Goal: Task Accomplishment & Management: Use online tool/utility

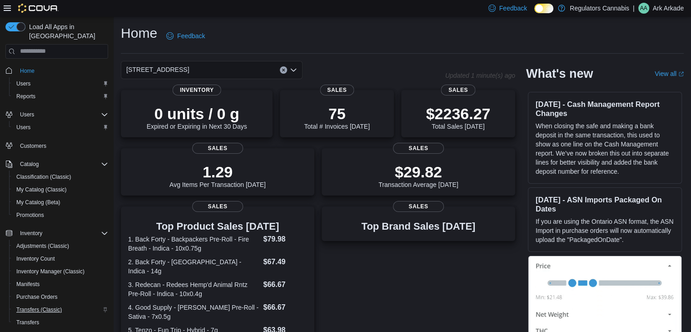
scroll to position [77, 0]
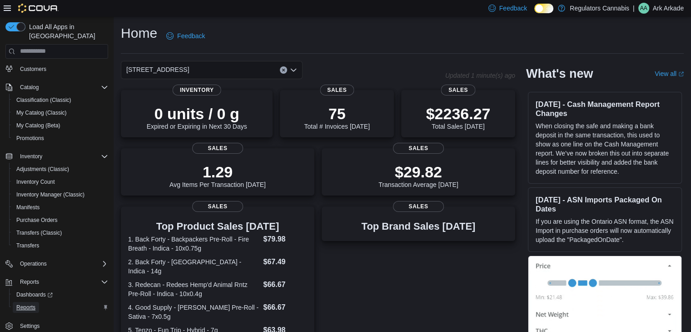
click at [23, 304] on span "Reports" at bounding box center [25, 307] width 19 height 7
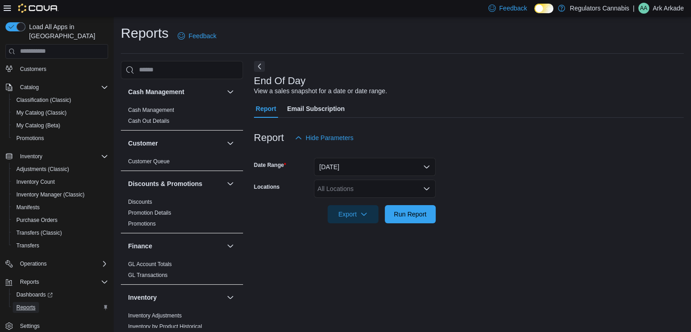
scroll to position [3, 0]
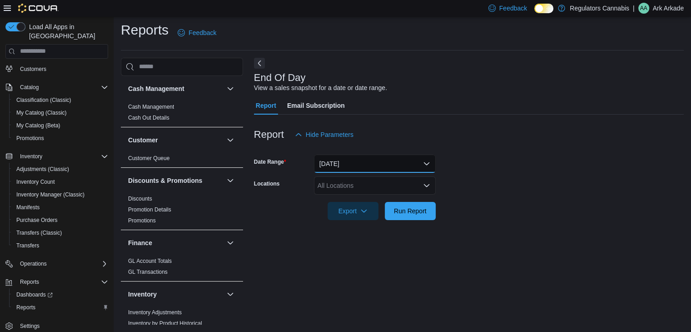
click at [376, 162] on button "[DATE]" at bounding box center [375, 164] width 122 height 18
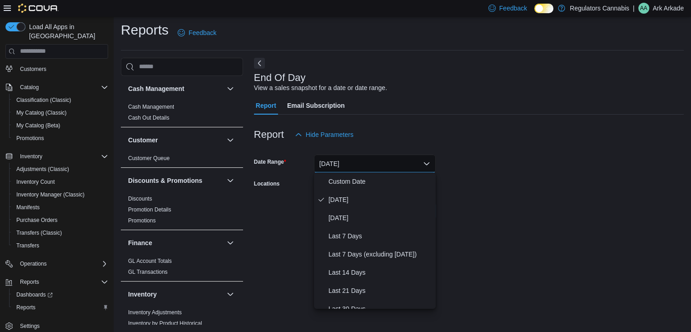
click at [454, 139] on div "Report Hide Parameters" at bounding box center [469, 134] width 430 height 18
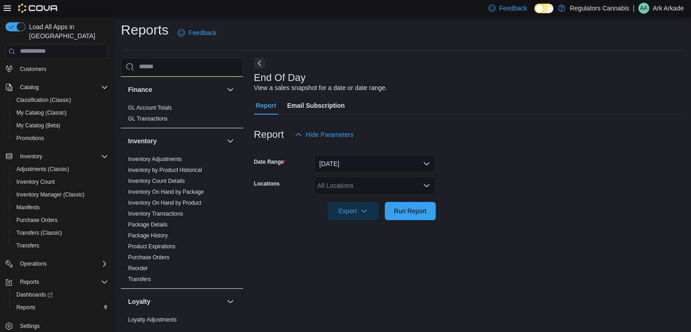
scroll to position [199, 0]
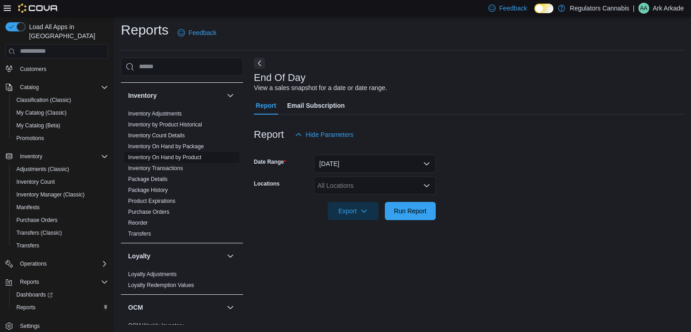
click at [186, 155] on link "Inventory On Hand by Product" at bounding box center [164, 157] width 73 height 6
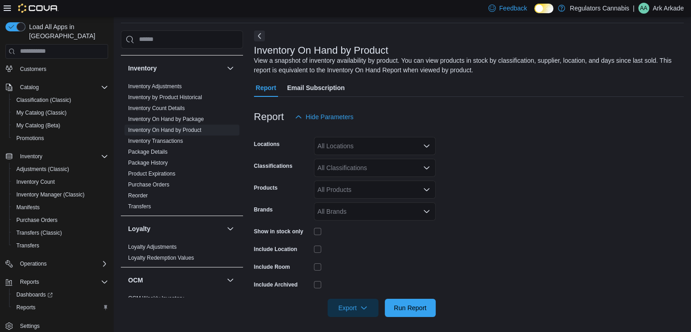
scroll to position [33, 0]
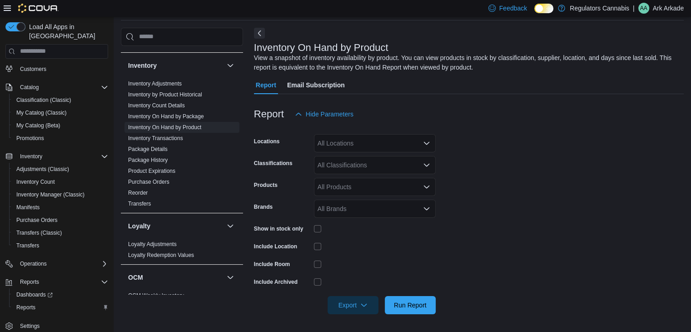
click at [428, 146] on div "All Locations" at bounding box center [375, 143] width 122 height 18
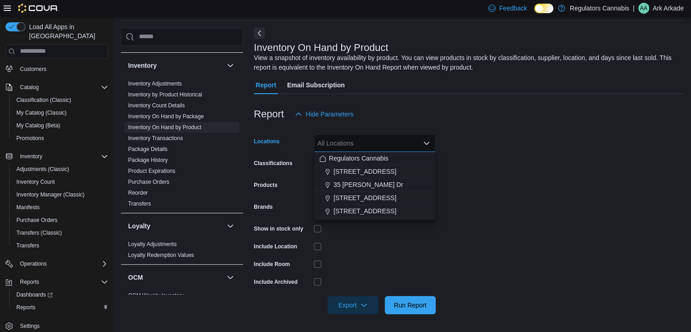
click at [425, 140] on icon "Close list of options" at bounding box center [426, 143] width 7 height 7
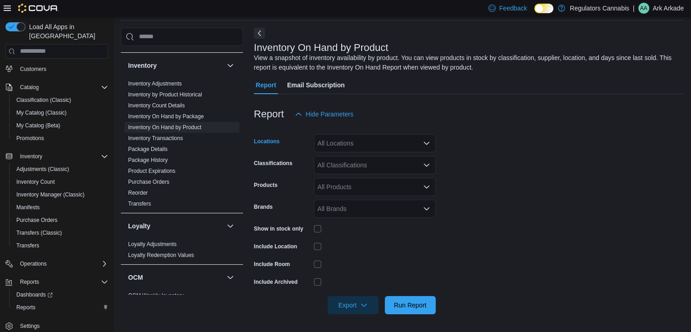
click at [424, 142] on icon "Open list of options" at bounding box center [426, 143] width 7 height 7
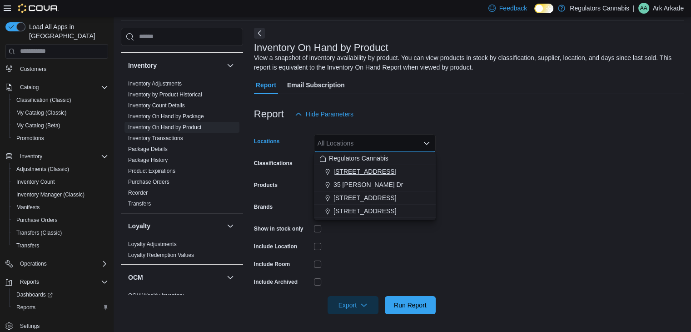
click at [385, 169] on span "[STREET_ADDRESS]" at bounding box center [365, 171] width 63 height 9
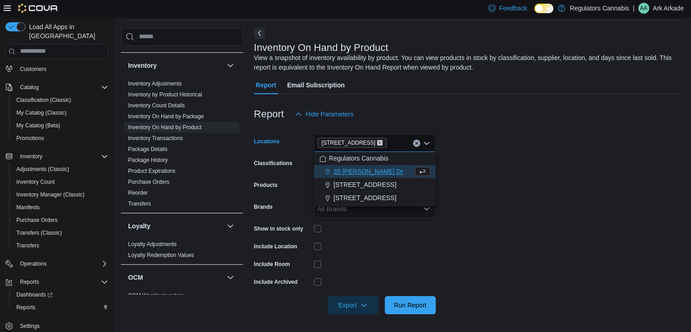
click at [379, 142] on icon "Remove 3099 Forest Glade Dr from selection in this group" at bounding box center [379, 142] width 5 height 5
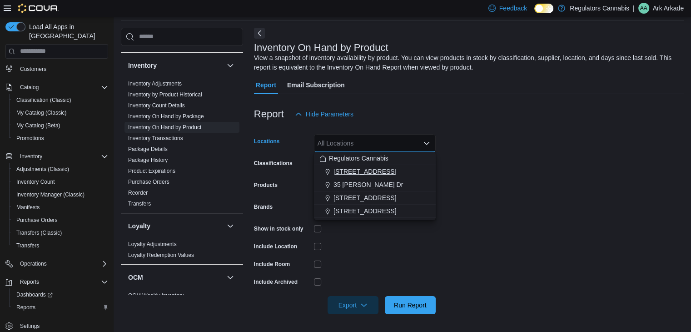
click at [360, 165] on button "[STREET_ADDRESS]" at bounding box center [375, 171] width 122 height 13
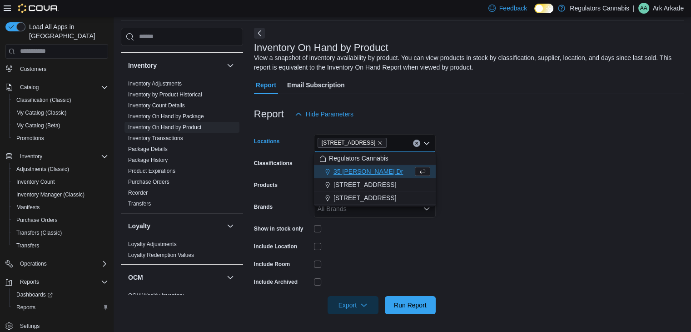
click at [529, 94] on div at bounding box center [469, 99] width 430 height 11
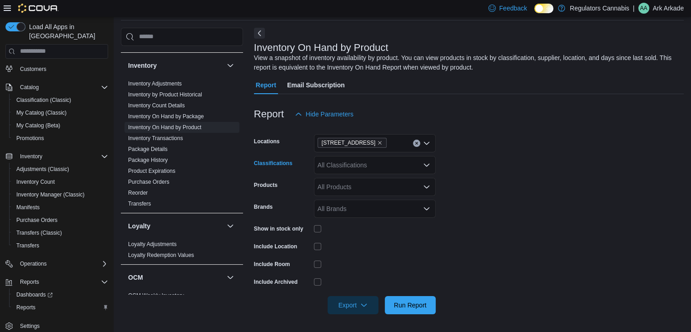
click at [427, 163] on icon "Open list of options" at bounding box center [426, 164] width 7 height 7
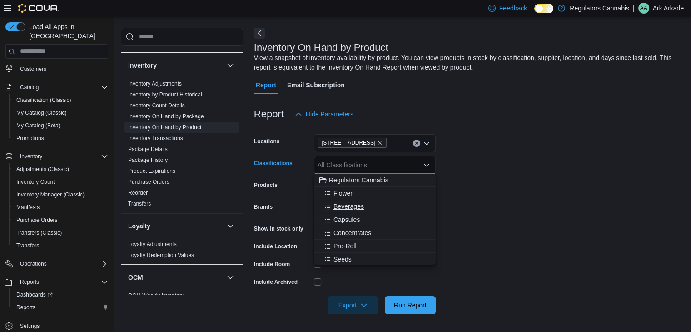
click at [363, 209] on span "Beverages" at bounding box center [349, 206] width 30 height 9
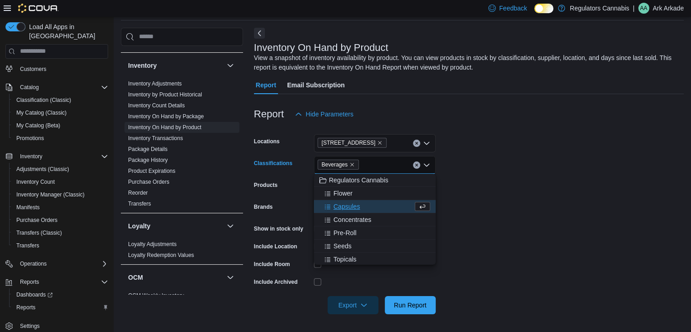
click at [525, 141] on form "Locations [STREET_ADDRESS] Classifications Beverages Combo box. Selected. [GEOG…" at bounding box center [469, 218] width 430 height 191
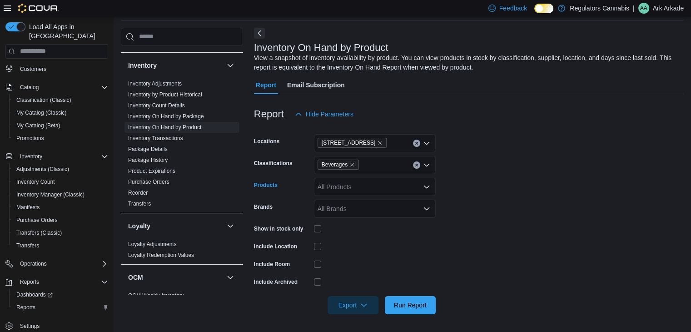
click at [425, 186] on icon "Open list of options" at bounding box center [426, 186] width 5 height 3
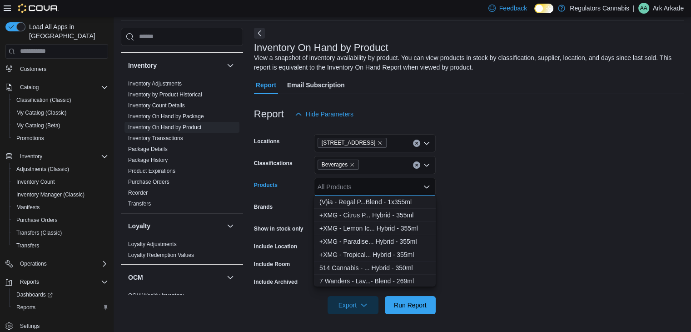
click at [523, 171] on form "Locations [STREET_ADDRESS] Classifications Beverages Products All Products Comb…" at bounding box center [469, 218] width 430 height 191
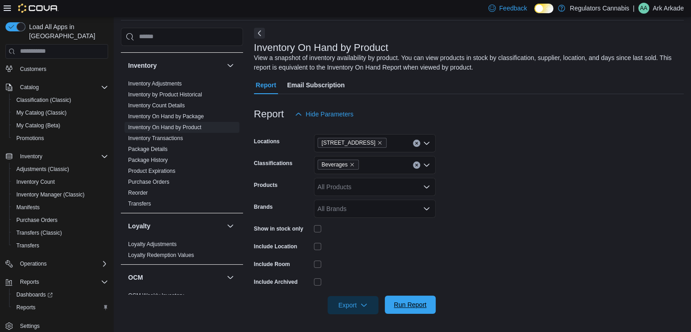
click at [403, 299] on span "Run Report" at bounding box center [410, 304] width 40 height 18
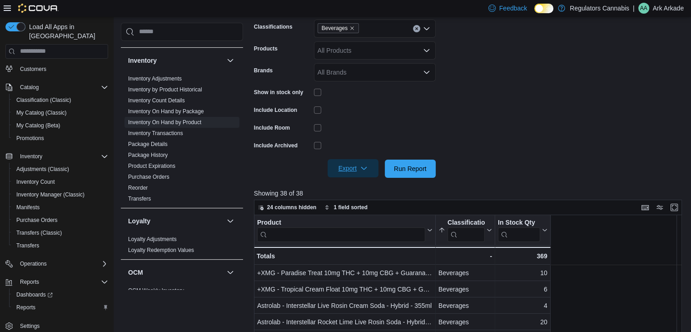
click at [360, 172] on span "Export" at bounding box center [353, 168] width 40 height 18
click at [362, 185] on span "Export to Excel" at bounding box center [354, 186] width 41 height 7
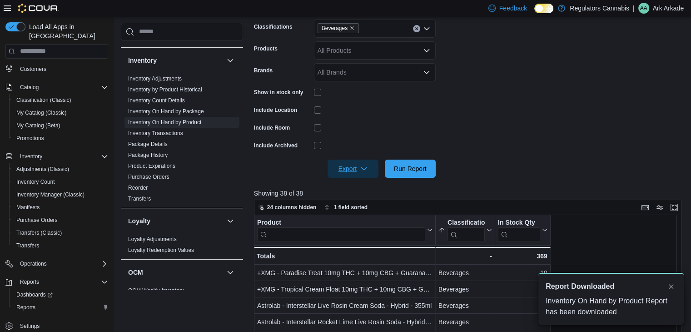
scroll to position [0, 0]
